Goal: Information Seeking & Learning: Find specific fact

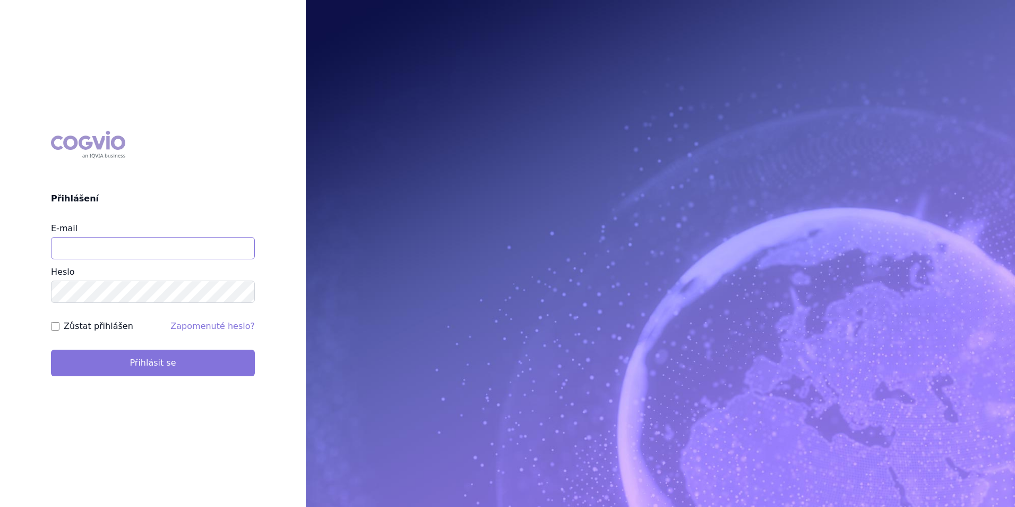
type input "apolena.koklarova@vzp.cz"
click at [141, 365] on button "Přihlásit se" at bounding box center [153, 362] width 204 height 27
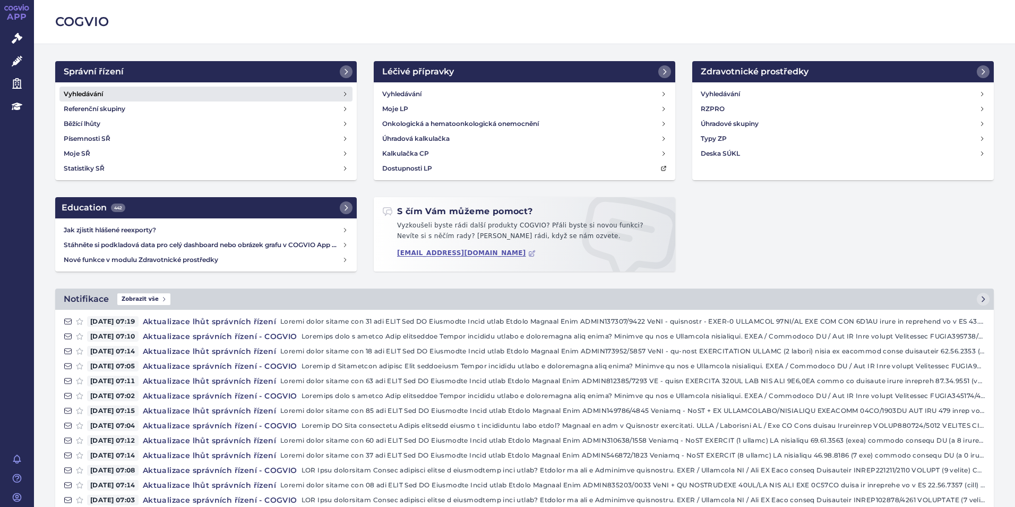
click at [143, 93] on link "Vyhledávání" at bounding box center [205, 94] width 293 height 15
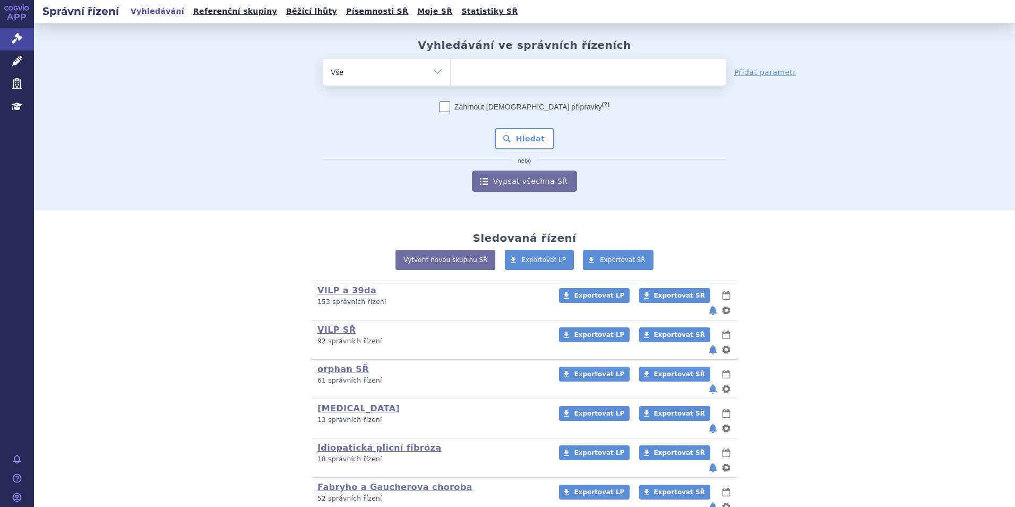
click at [475, 72] on ul at bounding box center [589, 70] width 276 height 22
click at [451, 72] on select at bounding box center [450, 71] width 1 height 27
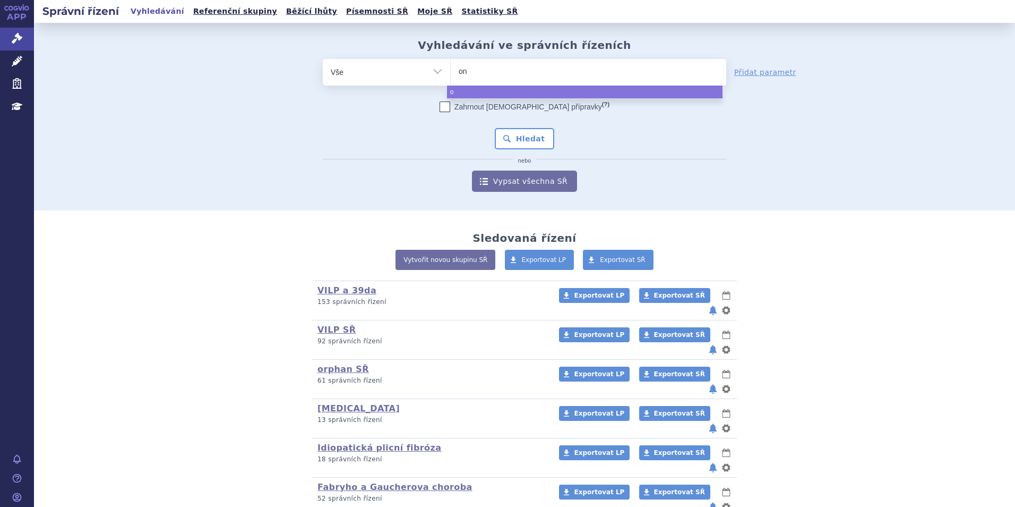
type input "onu"
type input "onure"
type input "onureg"
select select "onureg"
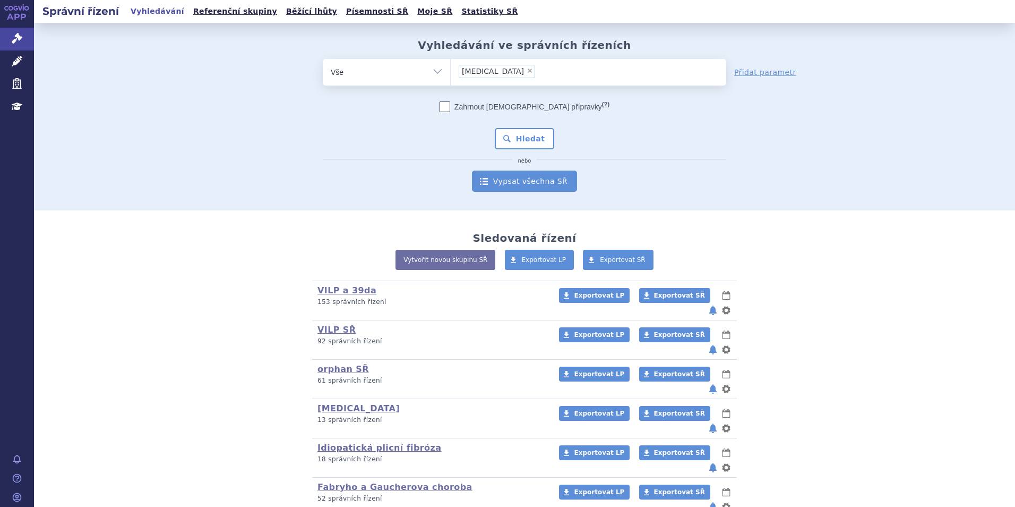
click at [504, 182] on link "Vypsat všechna SŘ" at bounding box center [524, 180] width 105 height 21
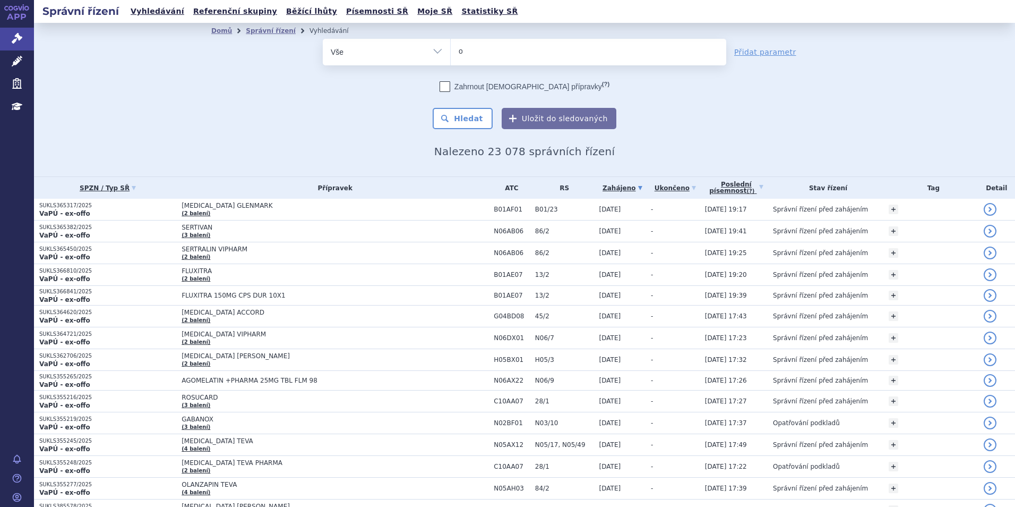
type input "on"
type input "onur"
type input "onureg"
select select "onureg"
click at [480, 118] on button "Hledat" at bounding box center [463, 118] width 60 height 21
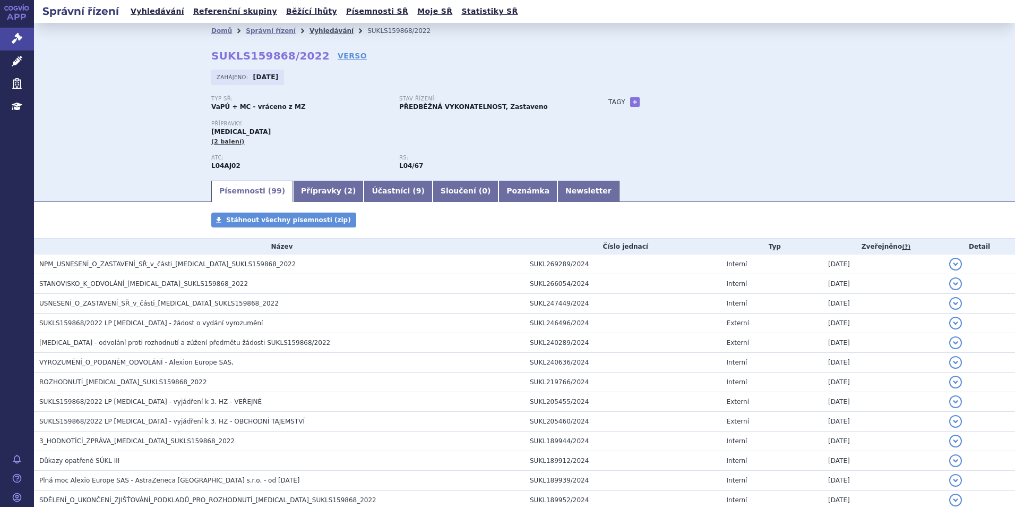
click at [311, 29] on link "Vyhledávání" at bounding box center [332, 30] width 44 height 7
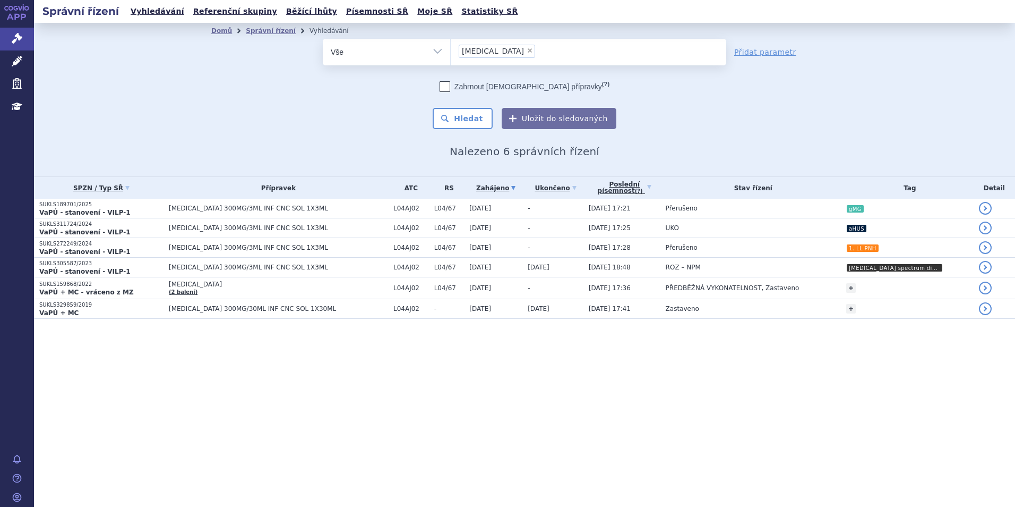
click at [527, 50] on span "×" at bounding box center [530, 50] width 6 height 6
click at [451, 50] on select "ultomiris" at bounding box center [450, 51] width 1 height 27
select select
click at [497, 50] on ul at bounding box center [589, 50] width 276 height 22
click at [451, 50] on select "ultomiris" at bounding box center [450, 51] width 1 height 27
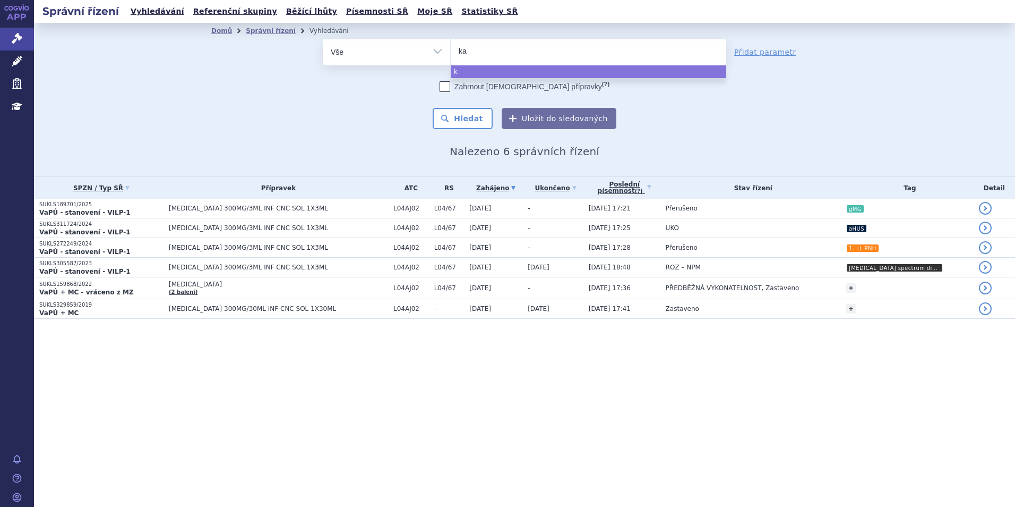
type input "kal"
type input "kaly"
type input "kalyde"
type input "kalydeco"
select select "kalydeco"
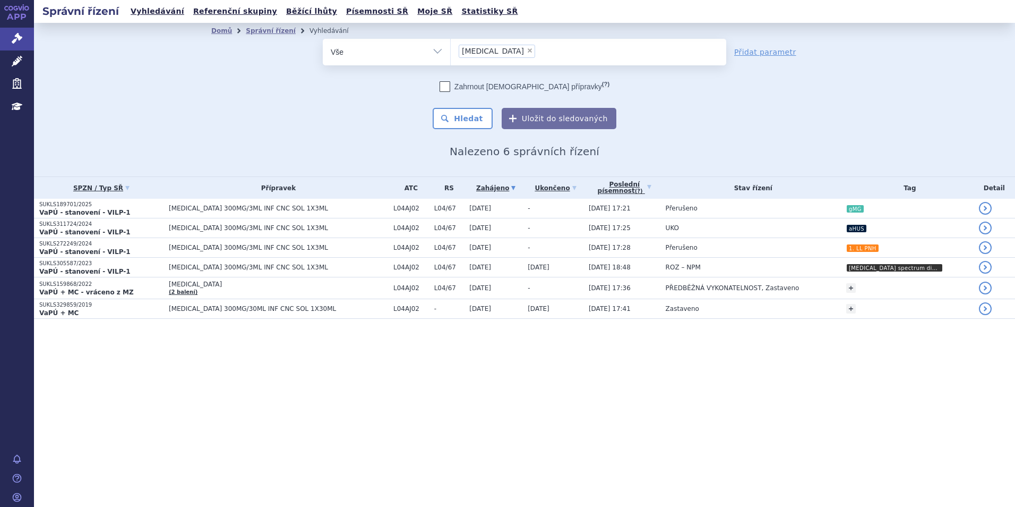
click at [527, 53] on span "×" at bounding box center [530, 50] width 6 height 6
click at [451, 53] on select "ultomiris kalydeco" at bounding box center [450, 51] width 1 height 27
select select
click at [496, 53] on ul "× kalydeco" at bounding box center [589, 50] width 276 height 23
click at [451, 53] on select "ultomiris kalydeco" at bounding box center [450, 51] width 1 height 27
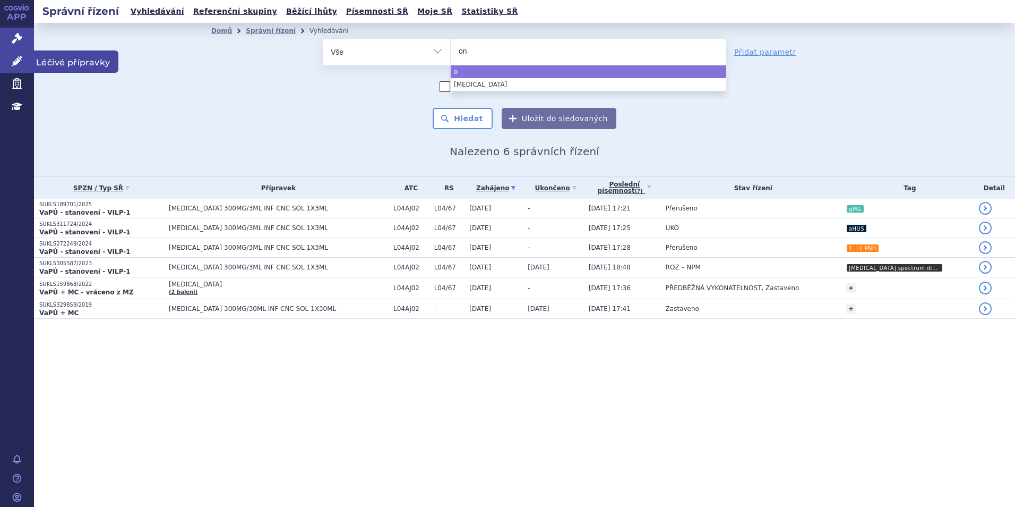
type input "onu"
type input "onue"
type input "onu"
type input "onure"
type input "onureg"
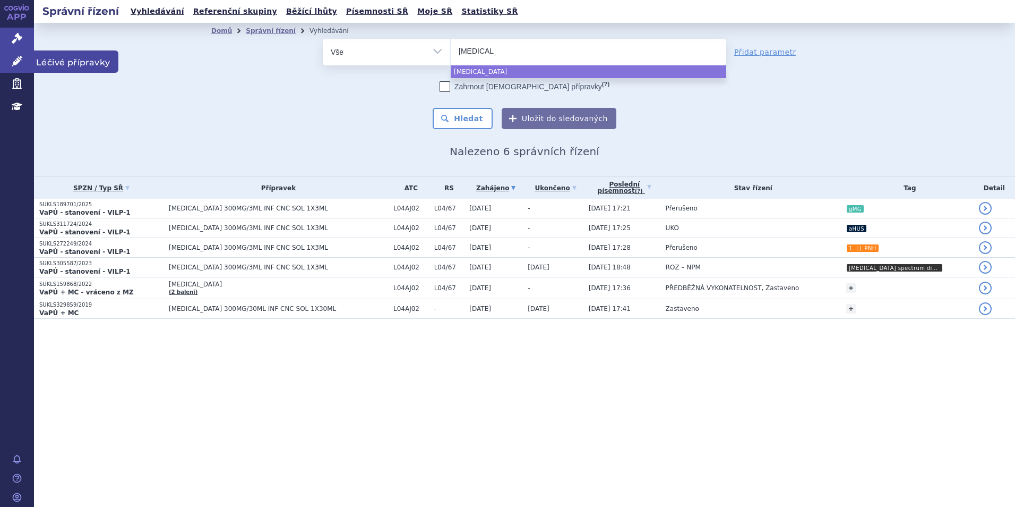
select select "onureg"
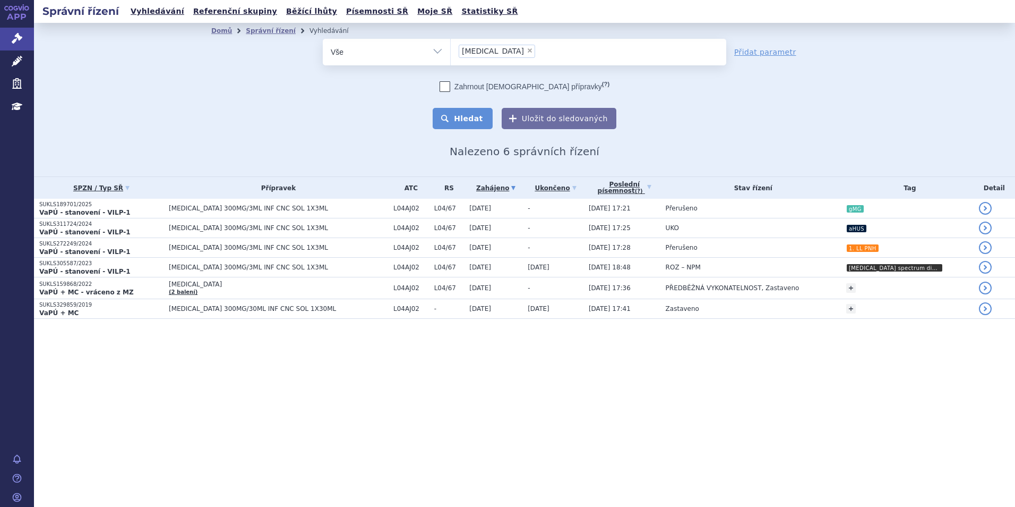
click at [478, 121] on button "Hledat" at bounding box center [463, 118] width 60 height 21
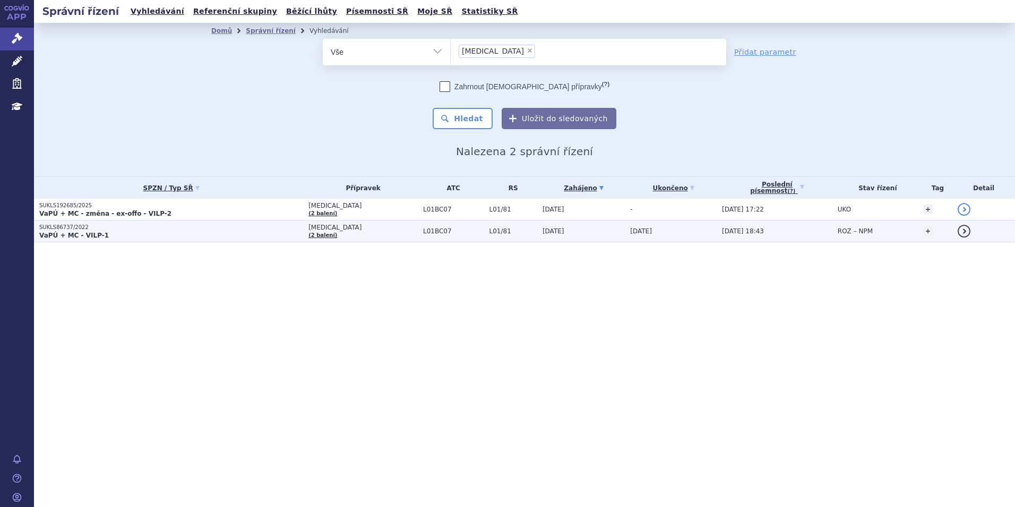
click at [285, 233] on p "VaPÚ + MC - VILP-1" at bounding box center [171, 235] width 264 height 8
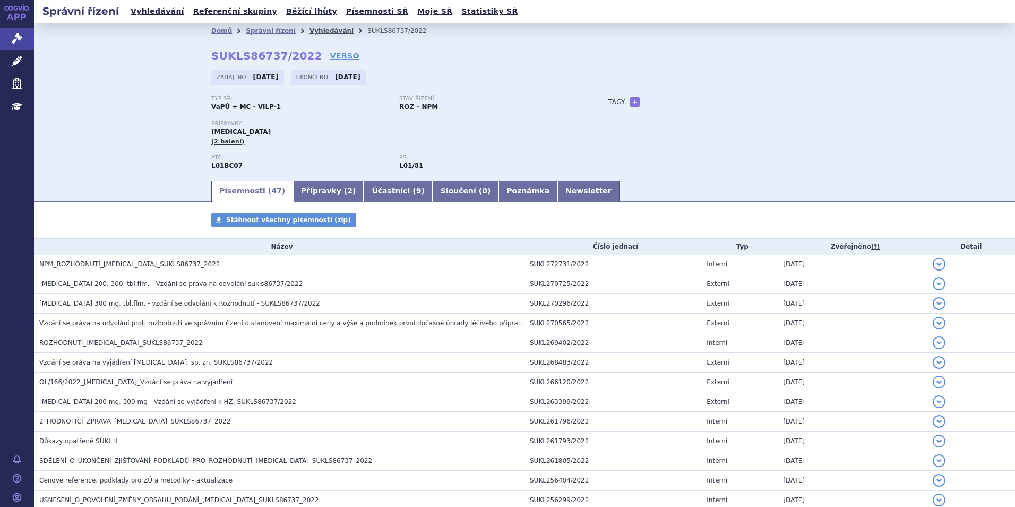
click at [312, 30] on link "Vyhledávání" at bounding box center [332, 30] width 44 height 7
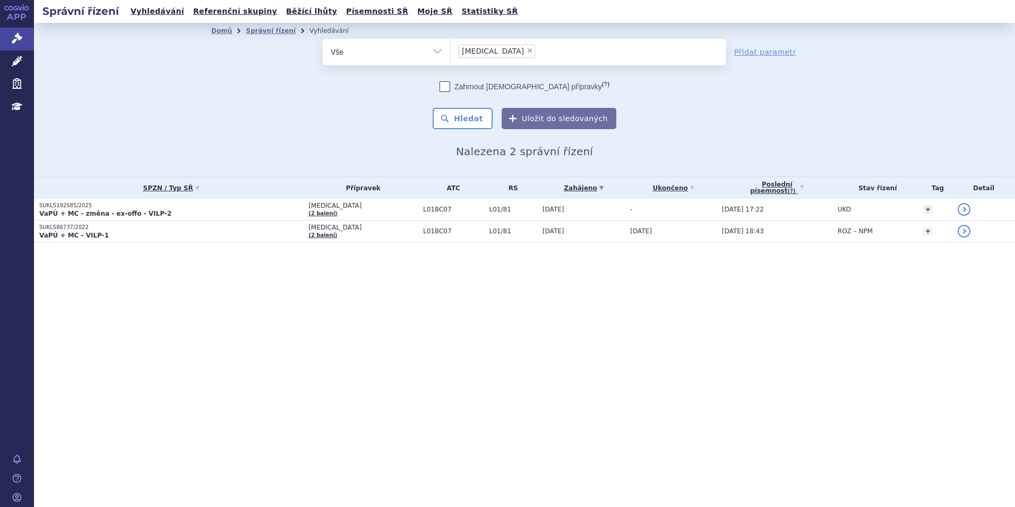
click at [527, 52] on span "×" at bounding box center [530, 50] width 6 height 6
click at [451, 52] on select "onureg" at bounding box center [450, 51] width 1 height 27
select select
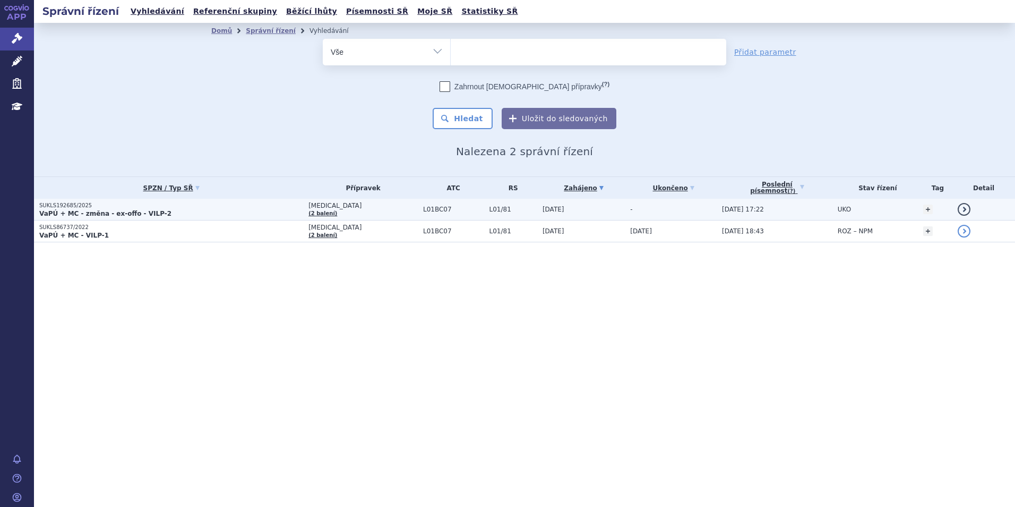
click at [204, 208] on p "SUKLS192685/2025" at bounding box center [171, 205] width 264 height 7
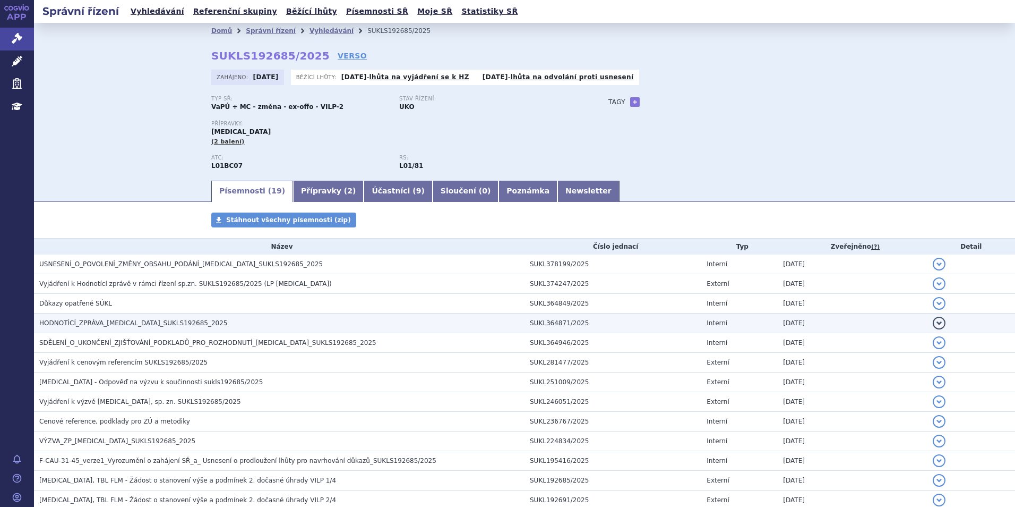
click at [78, 327] on span "HODNOTÍCÍ_ZPRÁVA_[MEDICAL_DATA]_SUKLS192685_2025" at bounding box center [133, 322] width 189 height 7
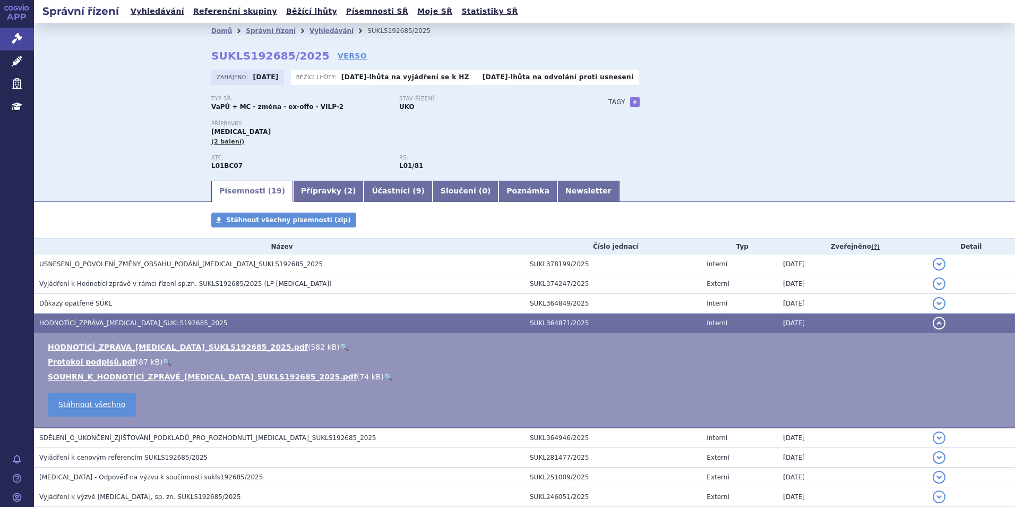
click at [340, 344] on link "🔍" at bounding box center [344, 347] width 9 height 8
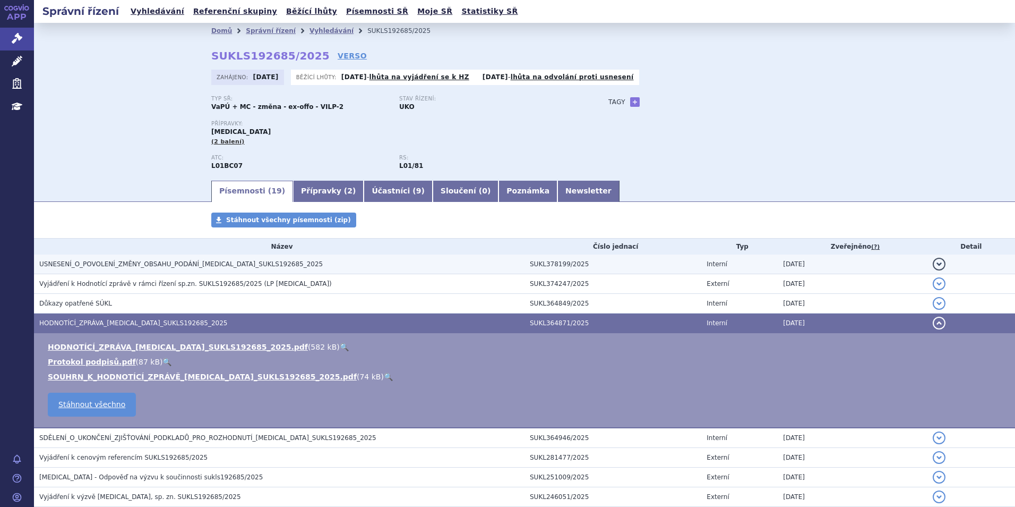
click at [143, 266] on span "USNESENÍ_O_POVOLENÍ_ZMĚNY_OBSAHU_PODÁNÍ_[MEDICAL_DATA]_SUKLS192685_2025" at bounding box center [181, 263] width 284 height 7
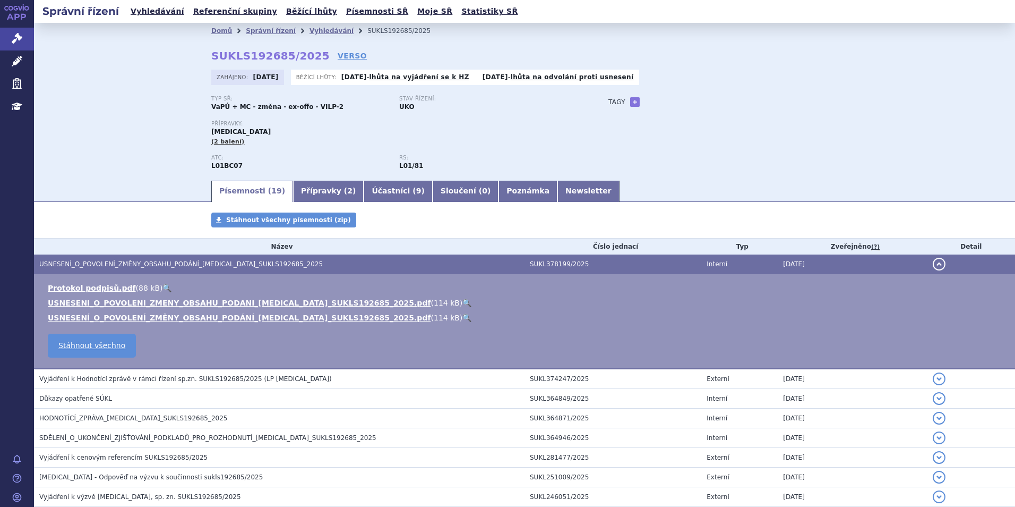
click at [463, 305] on link "🔍" at bounding box center [467, 302] width 9 height 8
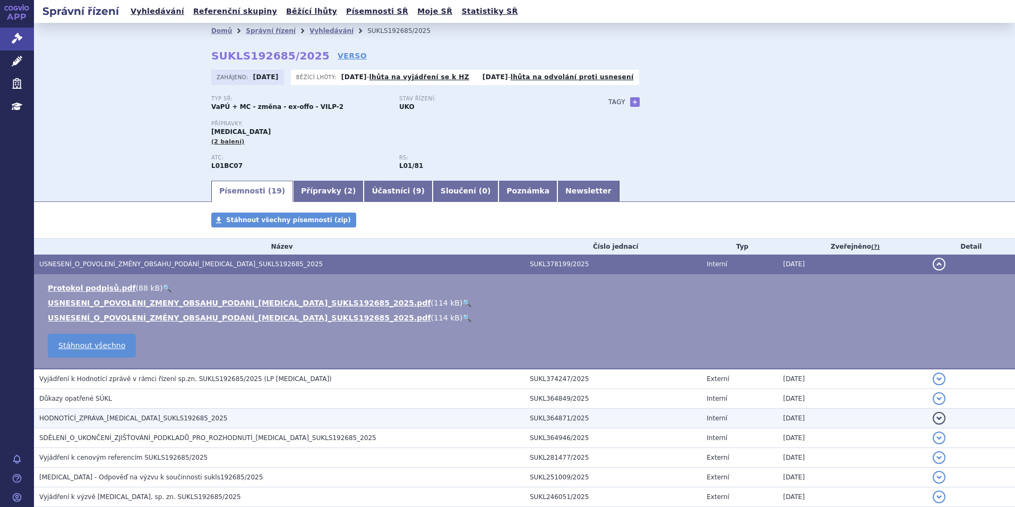
click at [255, 418] on h3 "HODNOTÍCÍ_ZPRÁVA_[MEDICAL_DATA]_SUKLS192685_2025" at bounding box center [281, 418] width 485 height 11
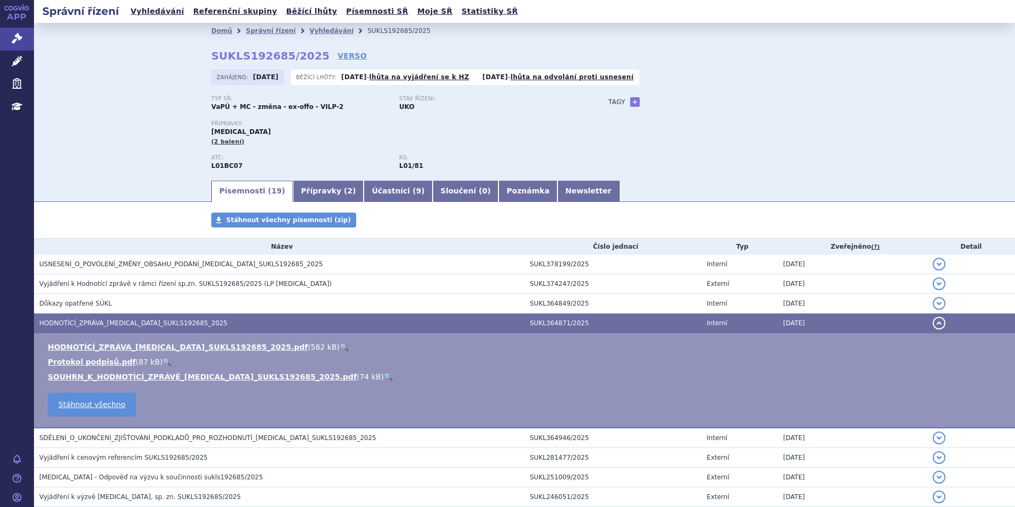
click at [340, 346] on link "🔍" at bounding box center [344, 347] width 9 height 8
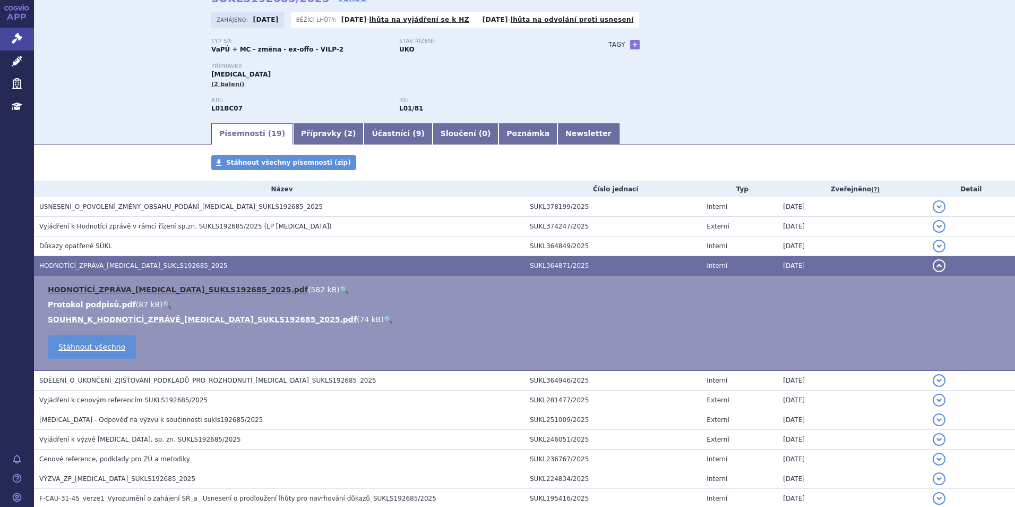
scroll to position [266, 0]
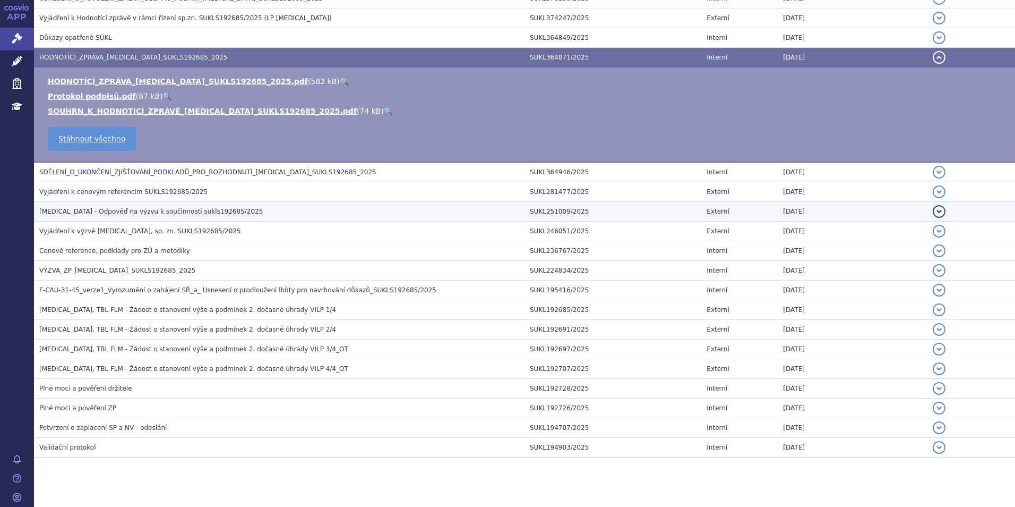
click at [184, 213] on span "[MEDICAL_DATA] - Odpověď na výzvu k součinnosti sukls192685/2025" at bounding box center [151, 211] width 224 height 7
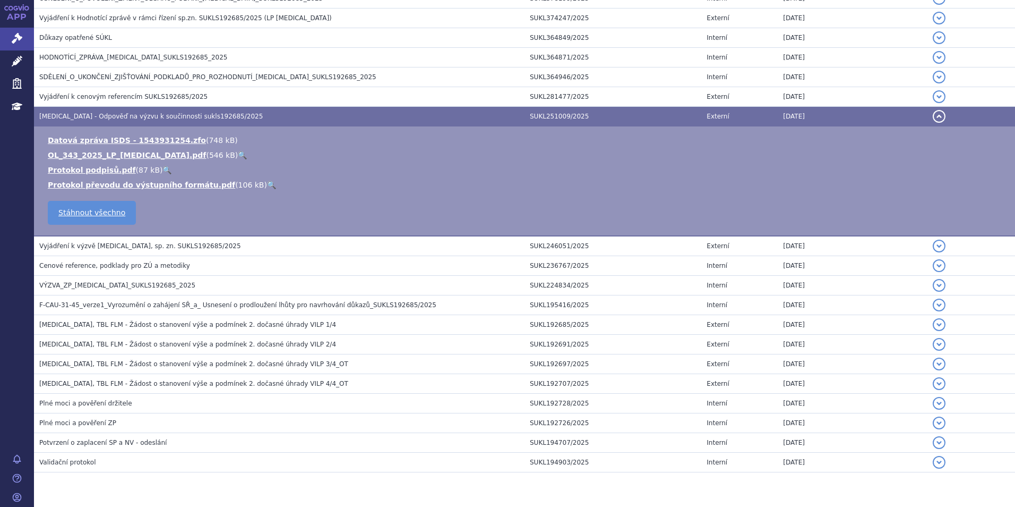
click at [238, 156] on link "🔍" at bounding box center [242, 155] width 9 height 8
